Goal: Transaction & Acquisition: Book appointment/travel/reservation

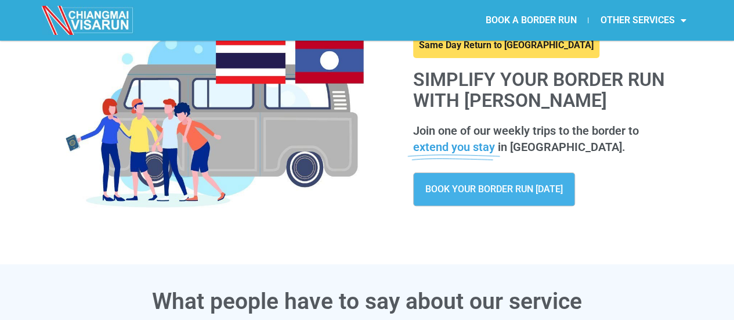
click at [540, 192] on span "BOOK YOUR BORDER RUN TODAY" at bounding box center [493, 188] width 137 height 9
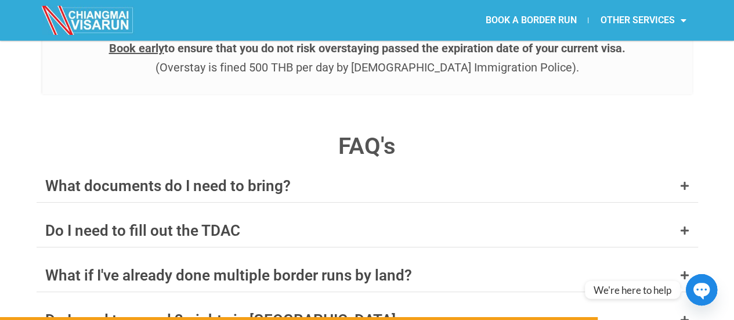
scroll to position [4454, 0]
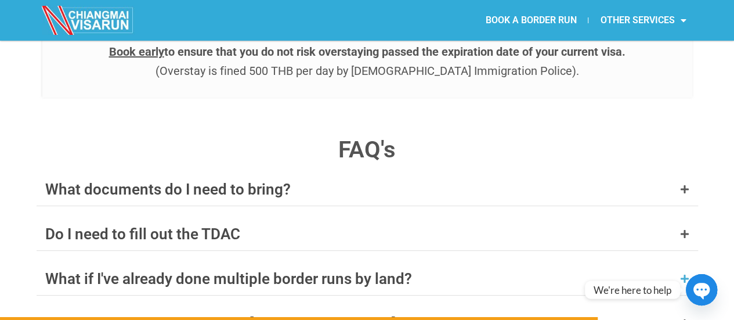
click at [437, 262] on div "What if I've already done multiple border runs by land?" at bounding box center [367, 278] width 661 height 32
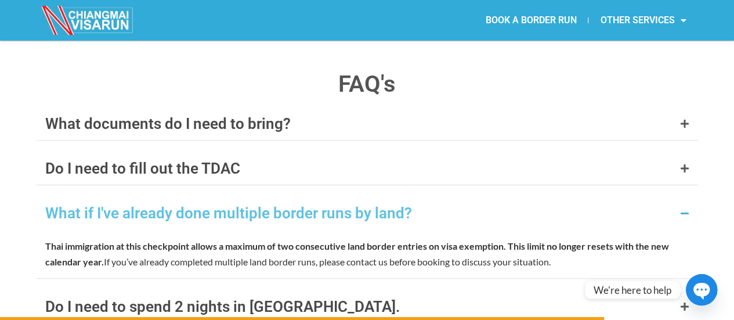
scroll to position [4509, 0]
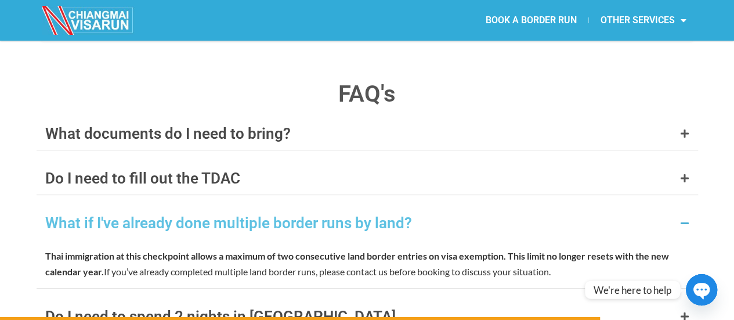
click at [460, 206] on div "What if I've already done multiple border runs by land?" at bounding box center [367, 222] width 661 height 32
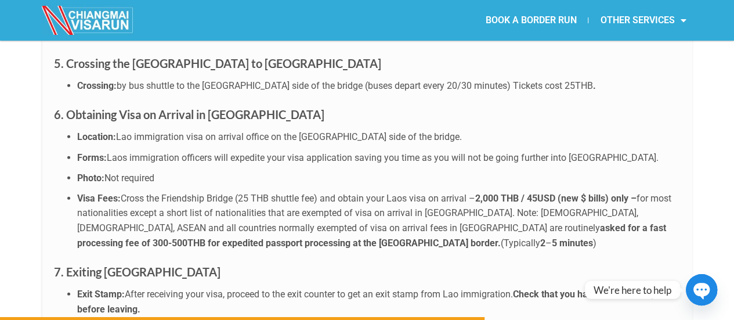
scroll to position [3611, 0]
click at [506, 18] on link "BOOK A BORDER RUN" at bounding box center [530, 20] width 114 height 27
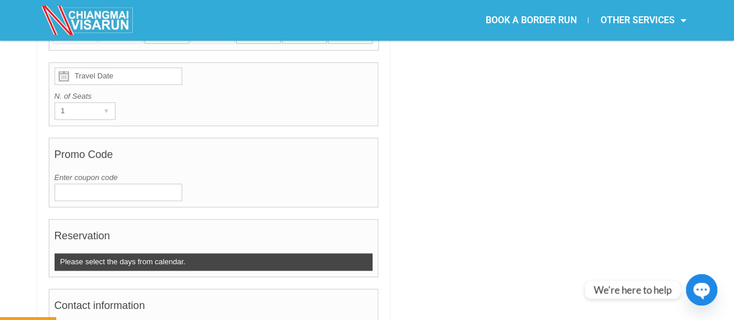
scroll to position [621, 0]
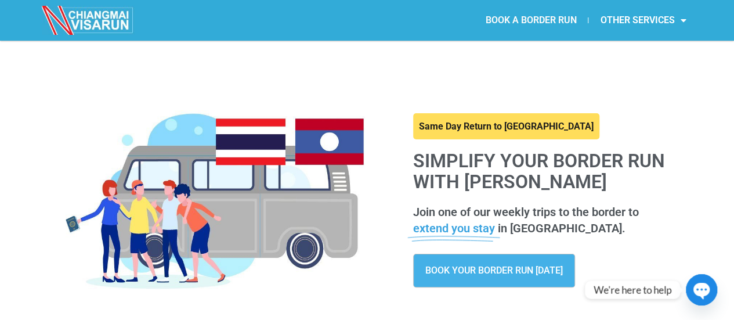
click at [545, 17] on link "BOOK A BORDER RUN" at bounding box center [530, 20] width 114 height 27
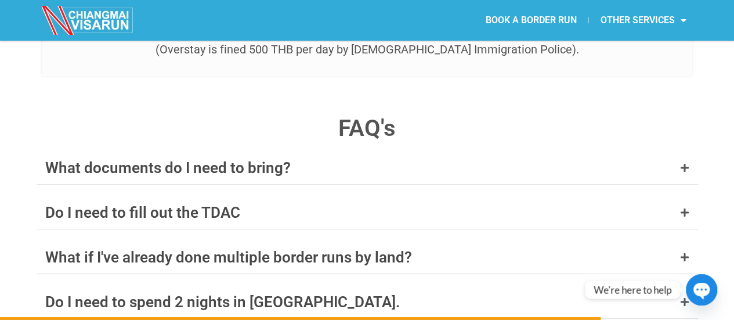
scroll to position [4475, 0]
click at [298, 250] on div "What if I've already done multiple border runs by land?" at bounding box center [228, 257] width 367 height 15
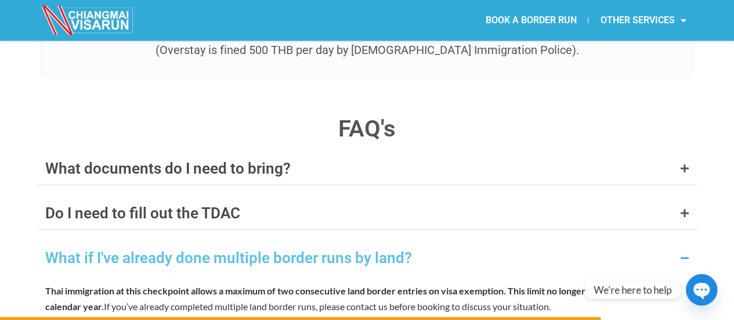
click at [440, 241] on div "What if I've already done multiple border runs by land?" at bounding box center [367, 257] width 661 height 32
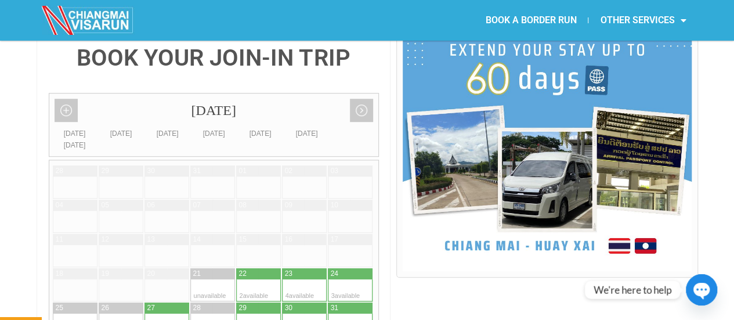
scroll to position [314, 0]
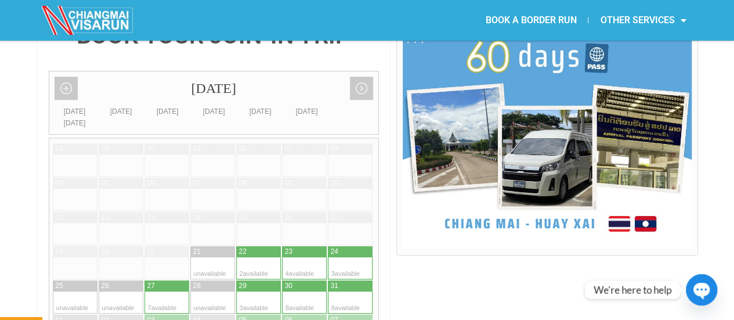
click at [251, 291] on div at bounding box center [247, 302] width 23 height 22
type input "29 August 2025"
radio input "true"
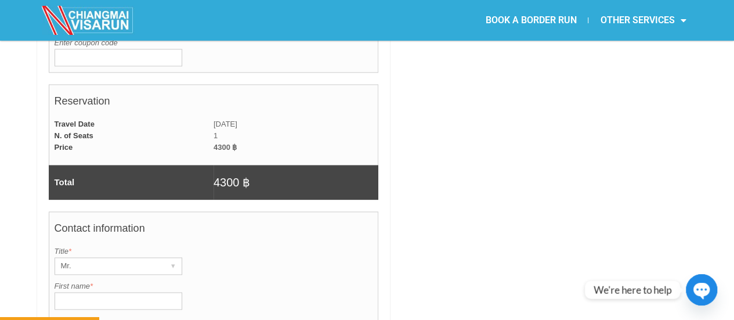
scroll to position [753, 0]
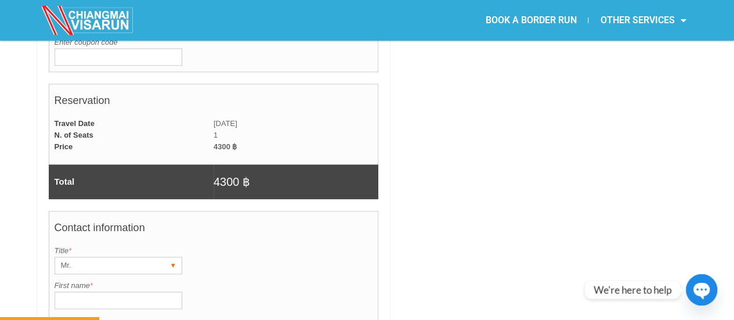
click at [117, 257] on div "Mr." at bounding box center [107, 265] width 104 height 16
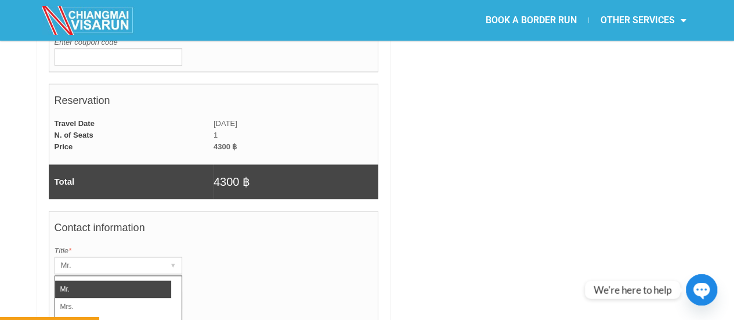
click at [219, 245] on div "Title is required. Title * Mr. ▾ Mr. Mrs. Ms." at bounding box center [214, 259] width 318 height 29
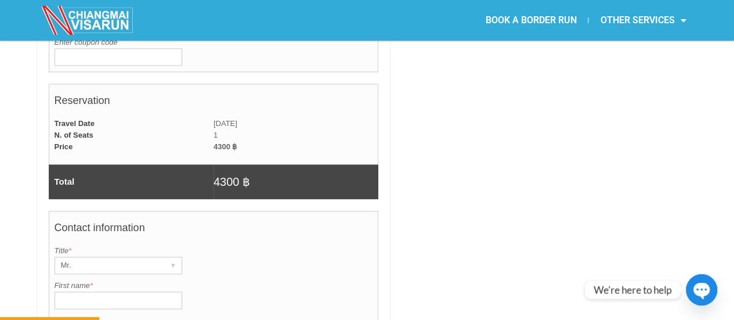
click at [138, 291] on input "First name *" at bounding box center [119, 299] width 128 height 17
type input "William"
type input "Maypother"
click at [273, 280] on label "First name *" at bounding box center [214, 286] width 318 height 12
click at [182, 291] on input "William" at bounding box center [119, 299] width 128 height 17
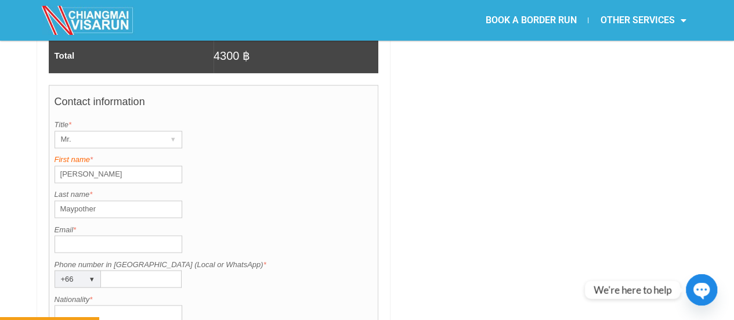
scroll to position [880, 0]
click at [79, 234] on input "Email *" at bounding box center [119, 242] width 128 height 17
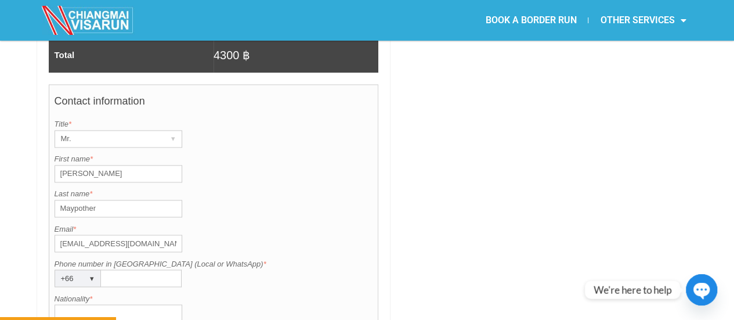
type input "wmaypother1@gmail.com"
click at [237, 188] on div "Last name is required. Last name * Maypother" at bounding box center [214, 202] width 318 height 29
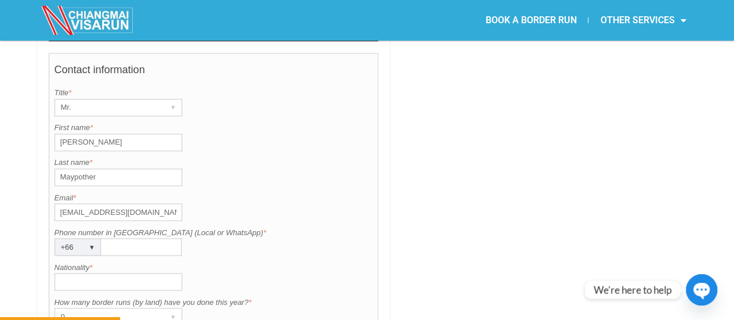
click at [147, 238] on input "Phone number in Thailand (Local or WhatsApp) *" at bounding box center [141, 246] width 81 height 17
click at [147, 238] on input "834566406" at bounding box center [141, 246] width 81 height 17
type input "834566406"
click at [135, 273] on input "Nationality *" at bounding box center [119, 281] width 128 height 17
type input "British"
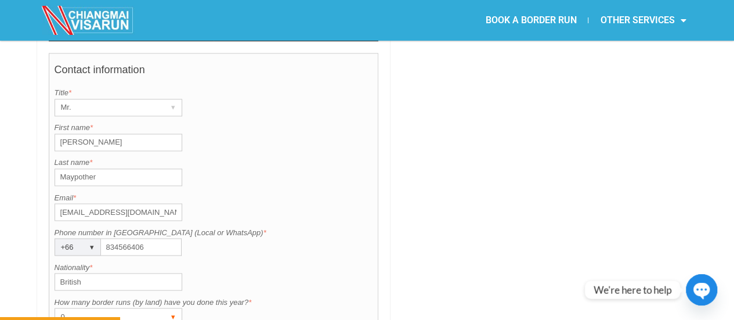
click at [126, 308] on div "0" at bounding box center [107, 316] width 104 height 16
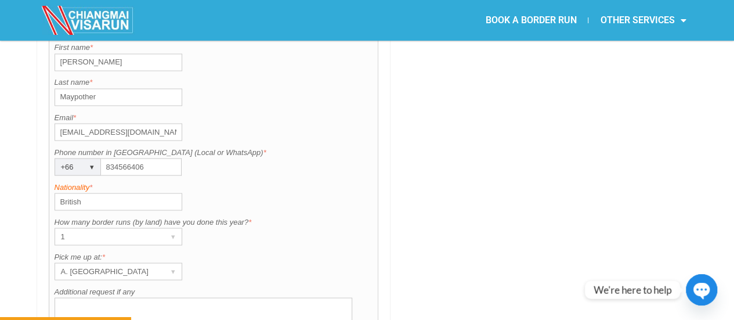
scroll to position [992, 0]
click at [158, 227] on div "1" at bounding box center [107, 235] width 104 height 16
click at [257, 180] on div "Nationality is required. Nationality * British" at bounding box center [214, 194] width 318 height 29
click at [152, 262] on div "A. Centara Riverside Hotel" at bounding box center [107, 270] width 104 height 16
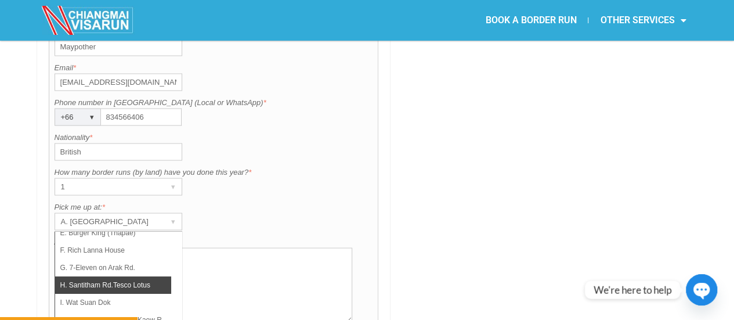
click at [153, 275] on li "H. Santitham Rd.Tesco Lotus" at bounding box center [113, 283] width 116 height 17
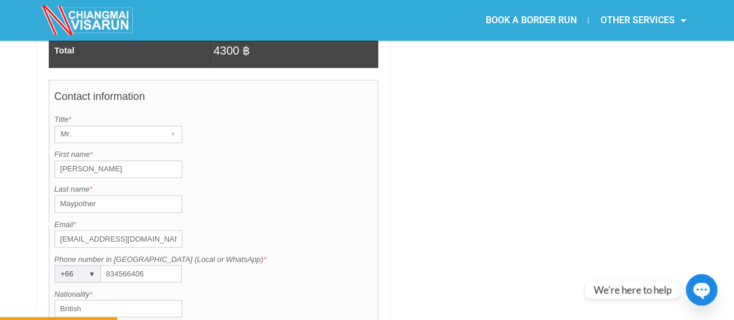
scroll to position [886, 0]
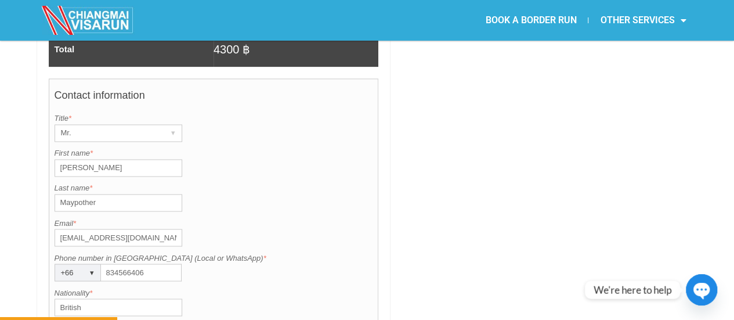
drag, startPoint x: 90, startPoint y: 119, endPoint x: 0, endPoint y: 106, distance: 91.5
click at [0, 106] on div "BOOK YOUR JOIN-IN TRIP August 2025 Add month view Remove month view Next month …" at bounding box center [367, 38] width 734 height 1219
type input "William"
click at [292, 147] on div "First name is required. First name * William" at bounding box center [214, 161] width 318 height 29
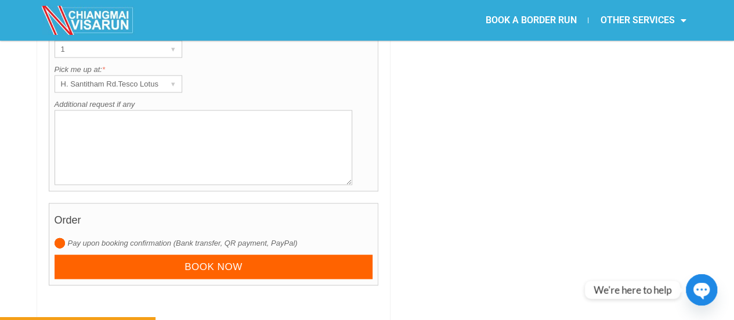
scroll to position [1187, 0]
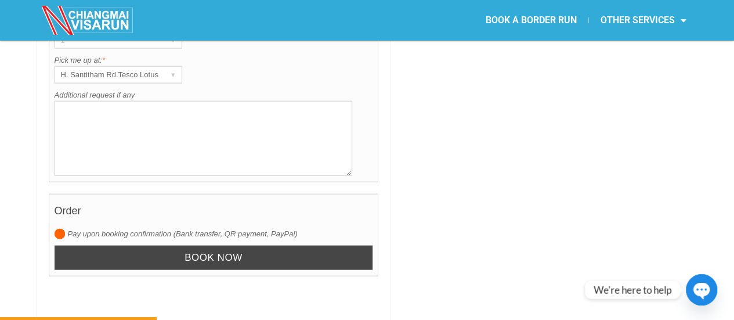
click at [232, 245] on input "Book now" at bounding box center [214, 257] width 318 height 25
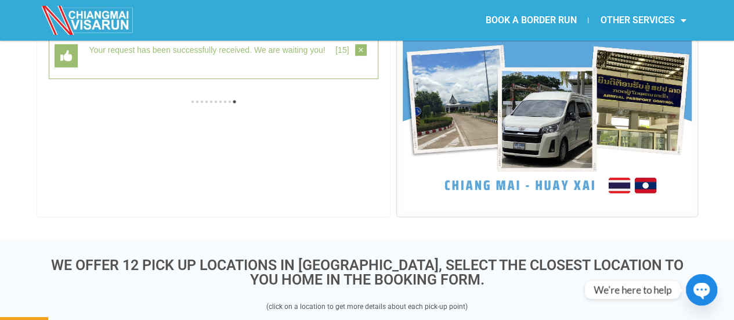
scroll to position [299, 0]
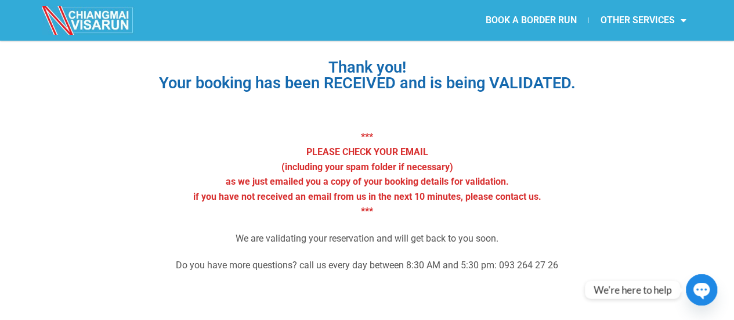
scroll to position [88, 0]
